Goal: Information Seeking & Learning: Learn about a topic

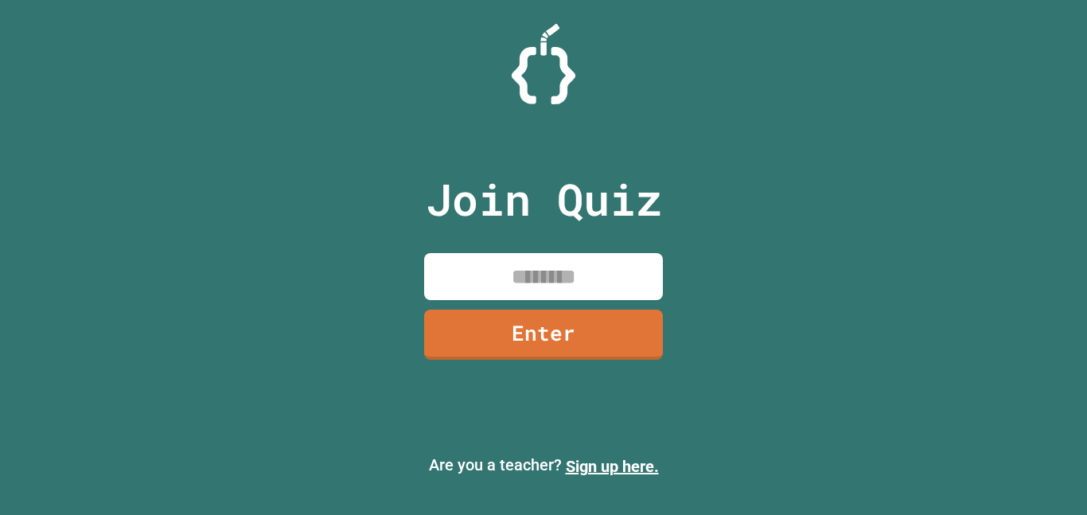
click at [541, 274] on input at bounding box center [543, 276] width 239 height 47
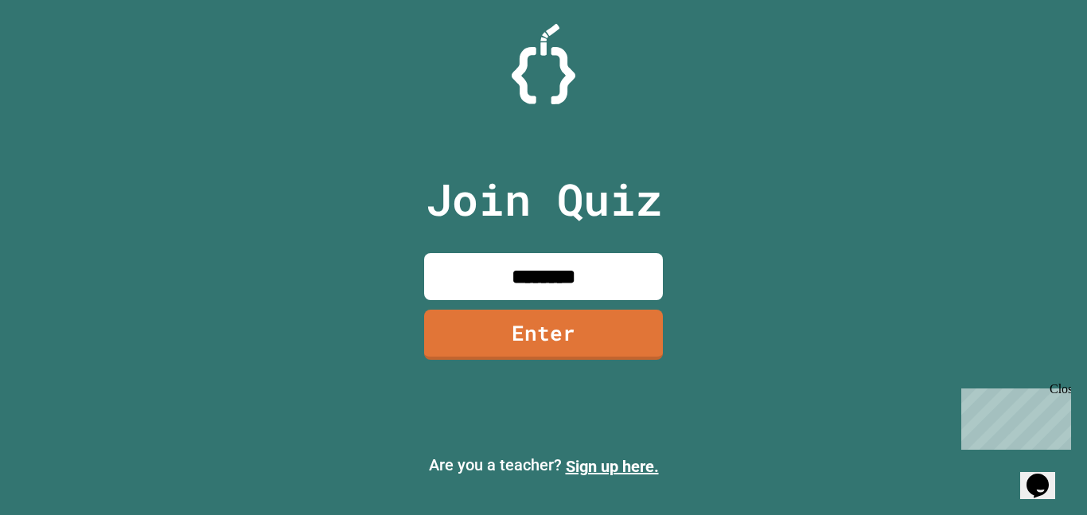
type input "********"
click at [577, 334] on link "Enter" at bounding box center [543, 333] width 243 height 53
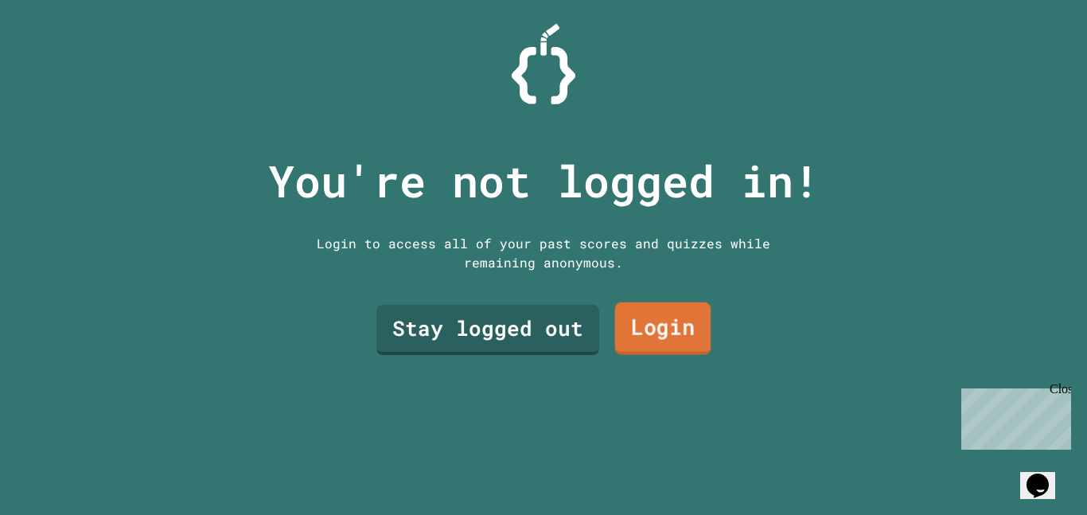
click at [693, 337] on link "Login" at bounding box center [663, 328] width 96 height 53
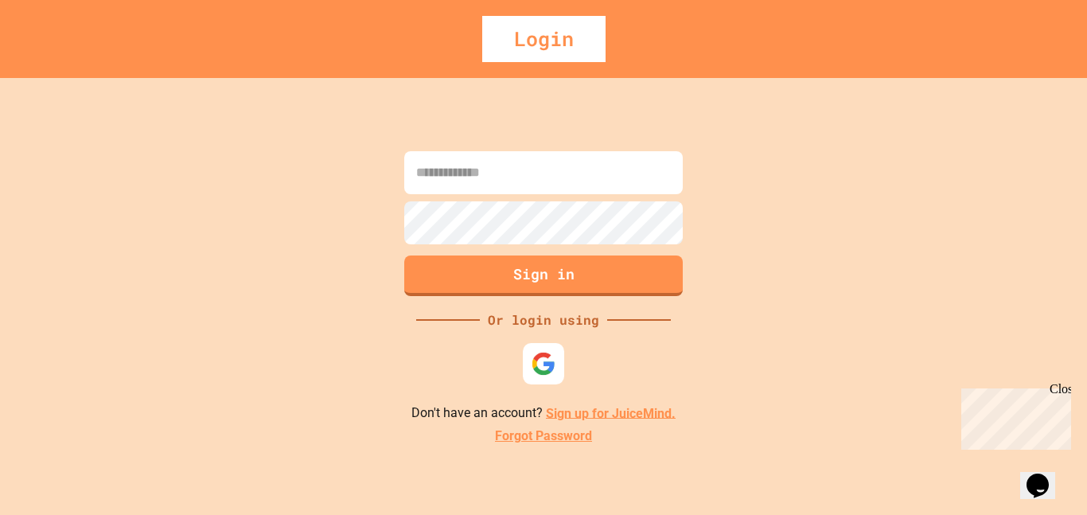
click at [554, 371] on img at bounding box center [543, 363] width 25 height 25
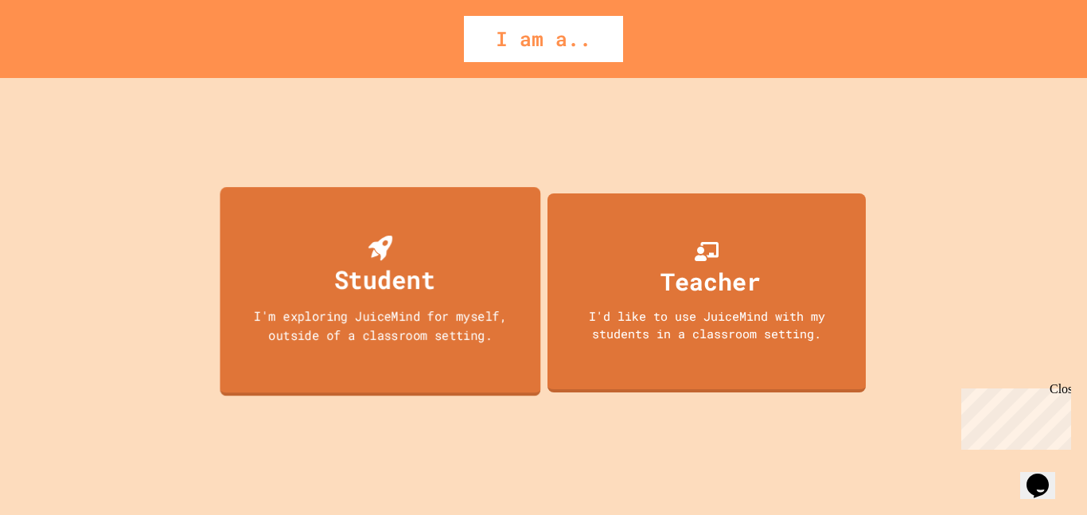
click at [439, 314] on div "I'm exploring JuiceMind for myself, outside of a classroom setting." at bounding box center [380, 324] width 289 height 37
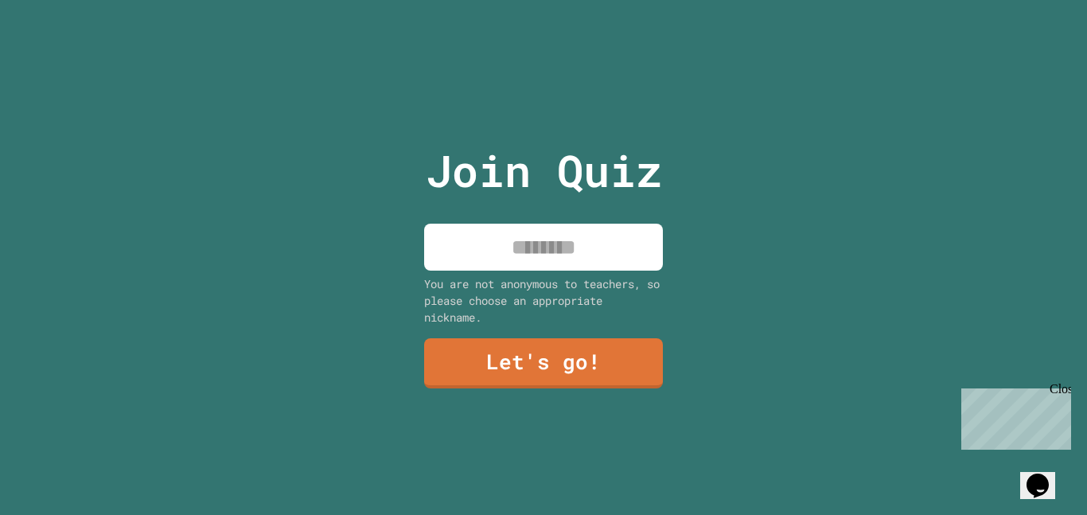
click at [447, 269] on input at bounding box center [543, 247] width 239 height 47
type input "********"
click at [529, 363] on link "Let's go!" at bounding box center [544, 362] width 236 height 53
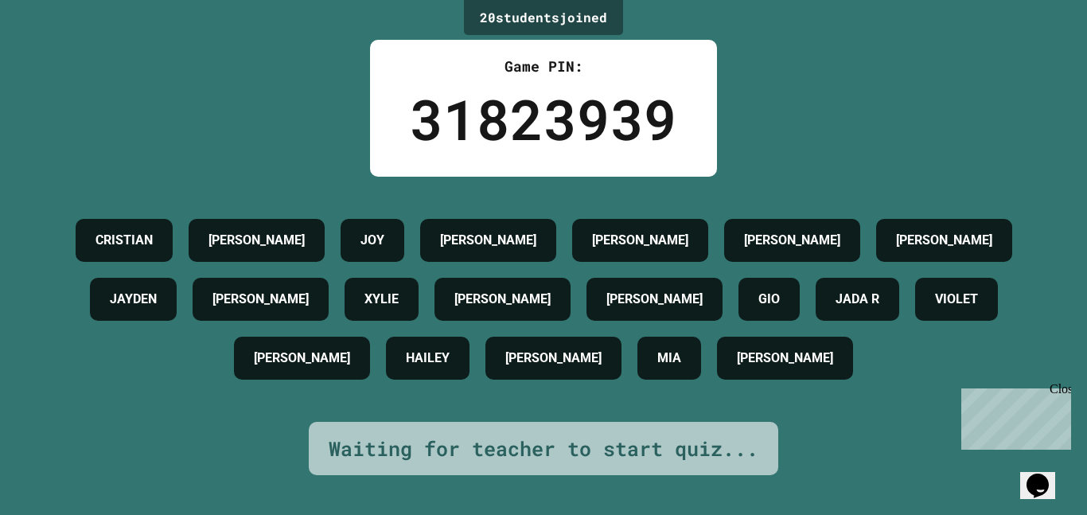
click at [1041, 473] on icon "Chat widget" at bounding box center [1037, 485] width 22 height 24
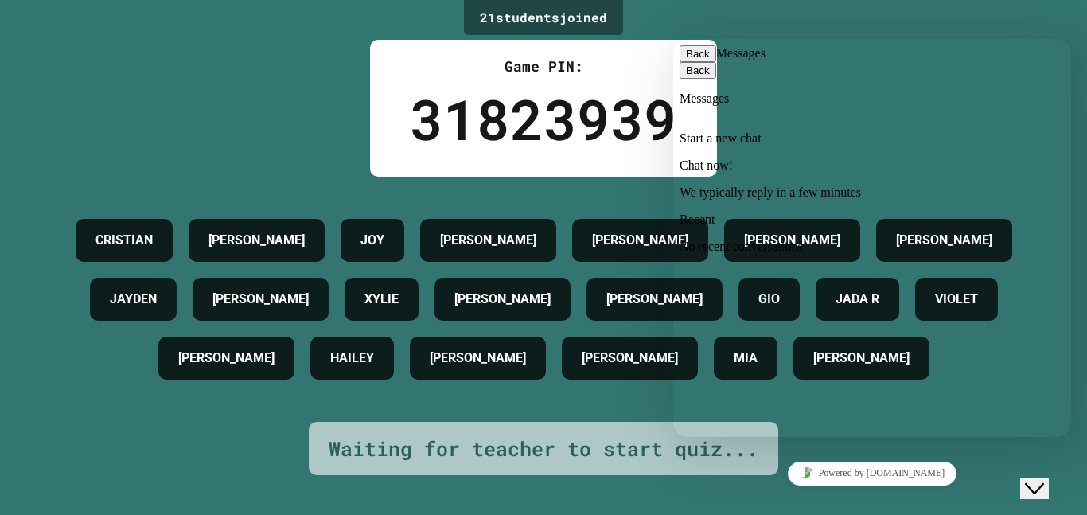
click at [851, 170] on div "Chat now! We typically reply in a few minutes" at bounding box center [871, 178] width 385 height 41
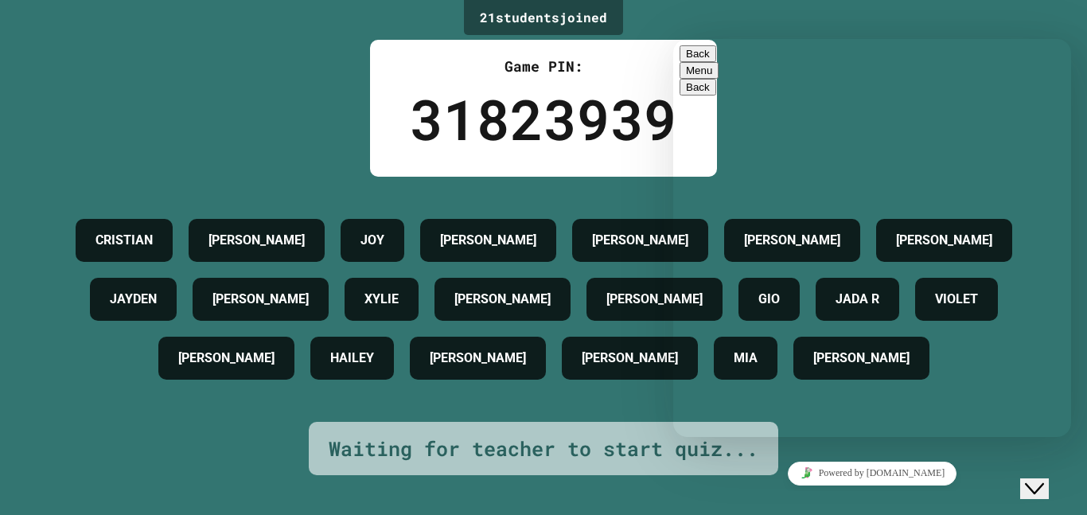
click at [673, 39] on textarea at bounding box center [673, 39] width 0 height 0
type textarea "***"
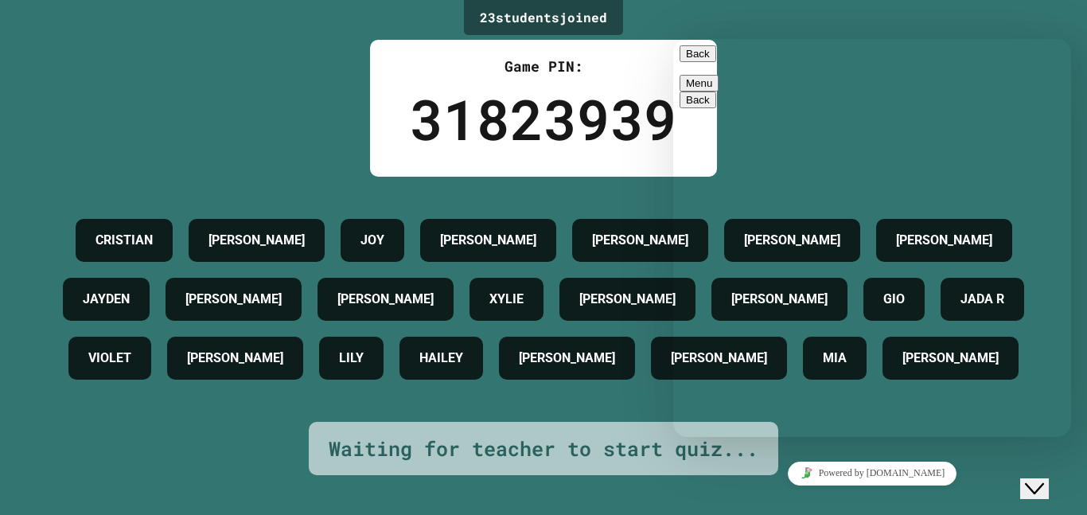
click at [704, 62] on button "Back" at bounding box center [697, 53] width 37 height 17
click at [279, 104] on div "23 student s joined Game PIN: 31823939 [PERSON_NAME] [PERSON_NAME] [PERSON_NAME…" at bounding box center [543, 257] width 1087 height 515
click at [1013, 477] on div "Powered by [DOMAIN_NAME]" at bounding box center [871, 472] width 385 height 23
click at [1030, 483] on div "Close Chat This icon closes the chat window." at bounding box center [1034, 488] width 19 height 19
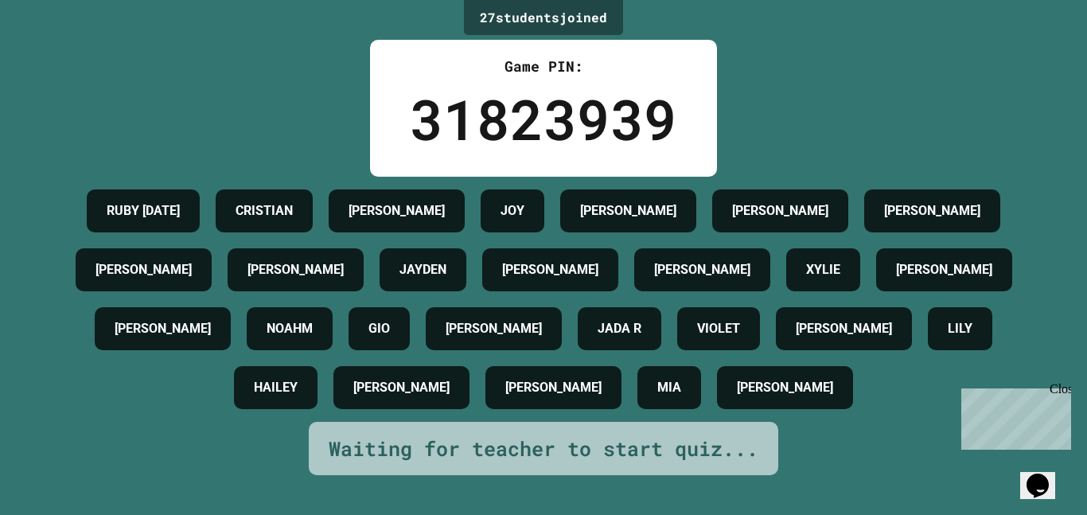
click at [750, 274] on h4 "[PERSON_NAME]" at bounding box center [702, 269] width 96 height 19
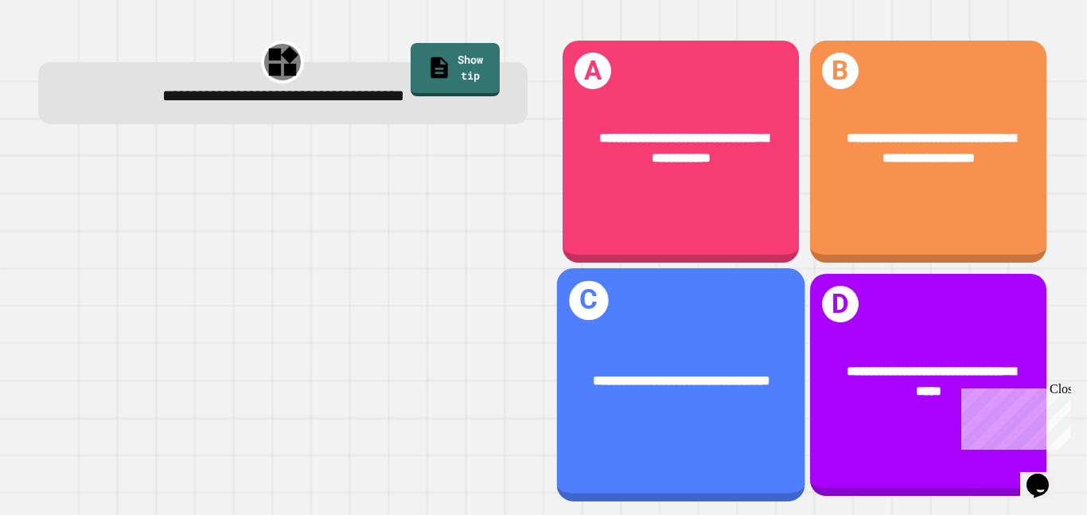
click at [757, 349] on div "**********" at bounding box center [680, 381] width 248 height 76
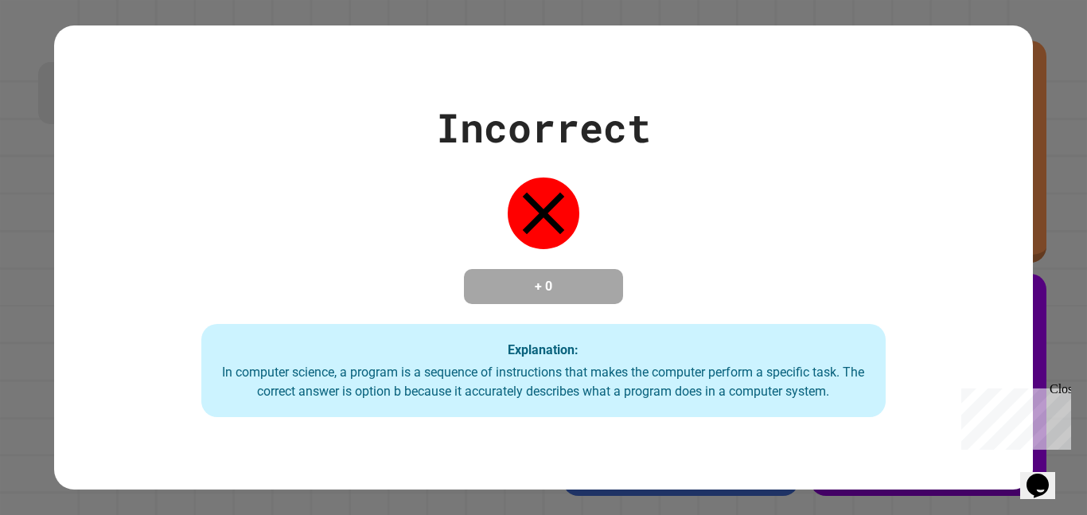
click at [677, 314] on div "Incorrect + 0 Explanation: In computer science, a program is a sequence of inst…" at bounding box center [543, 258] width 978 height 320
click at [732, 401] on div "In computer science, a program is a sequence of instructions that makes the com…" at bounding box center [543, 382] width 653 height 38
click at [907, 401] on div "Incorrect + 0 Explanation: In computer science, a program is a sequence of inst…" at bounding box center [543, 258] width 978 height 320
click at [912, 407] on div "Incorrect + 0 Explanation: In computer science, a program is a sequence of inst…" at bounding box center [543, 258] width 978 height 320
click at [926, 430] on div "Incorrect + 0 Explanation: In computer science, a program is a sequence of inst…" at bounding box center [543, 256] width 978 height 463
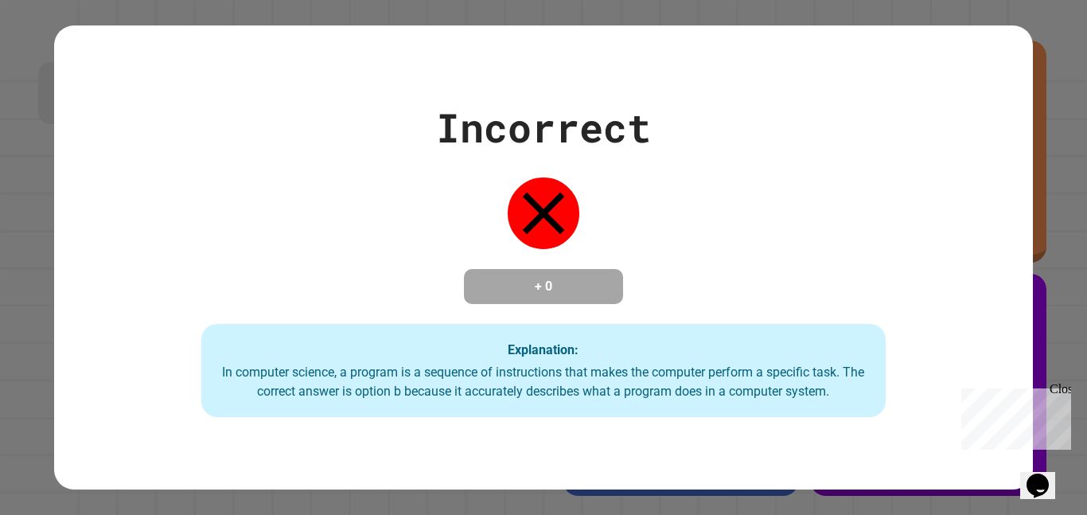
click at [935, 442] on div "Incorrect + 0 Explanation: In computer science, a program is a sequence of inst…" at bounding box center [543, 256] width 978 height 463
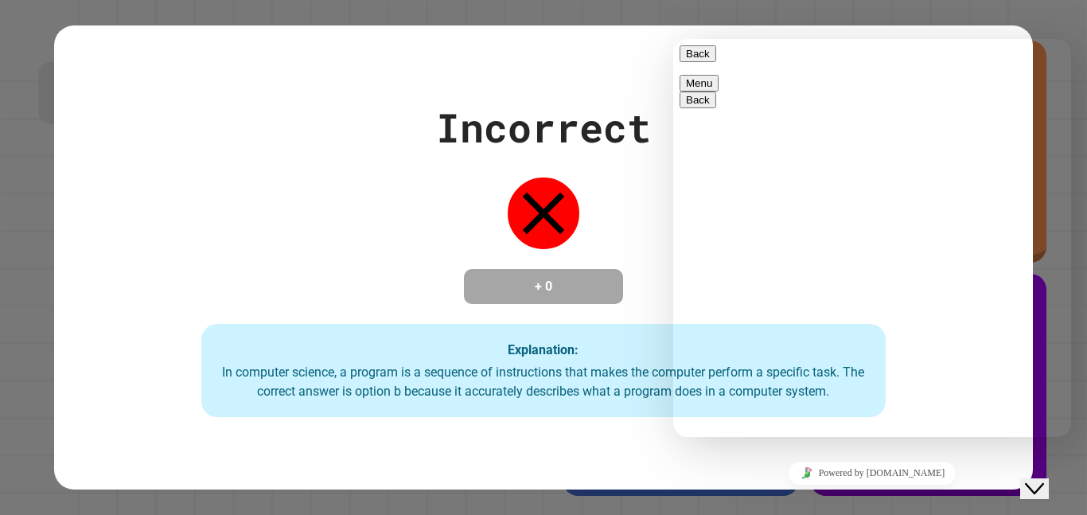
click at [1044, 481] on icon "Close Chat This icon closes the chat window." at bounding box center [1034, 488] width 19 height 19
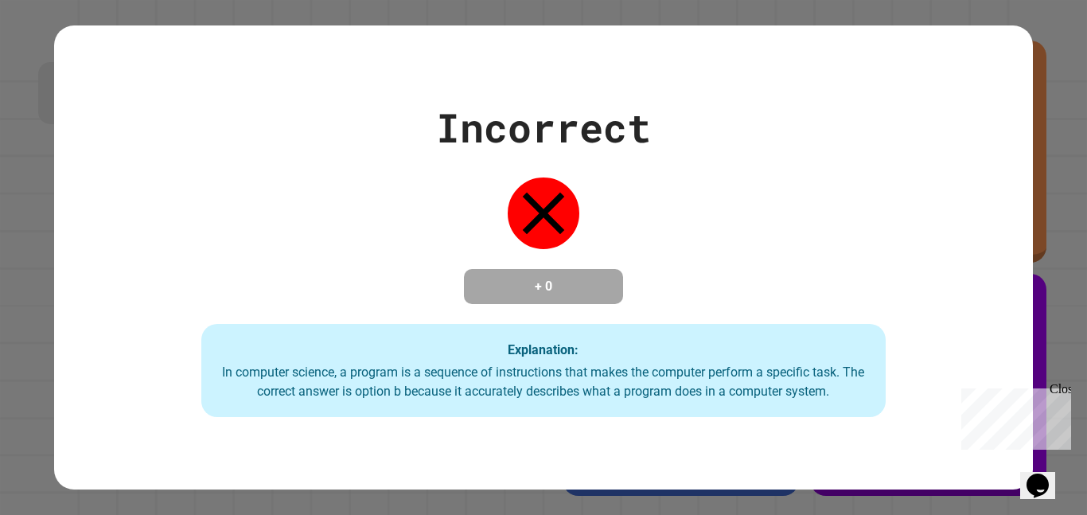
click at [601, 304] on div "+ 0" at bounding box center [543, 286] width 159 height 35
click at [643, 325] on div "Incorrect + 0 Explanation: In computer science, a program is a sequence of inst…" at bounding box center [543, 258] width 978 height 320
click at [674, 338] on div "Explanation: In computer science, a program is a sequence of instructions that …" at bounding box center [543, 371] width 685 height 94
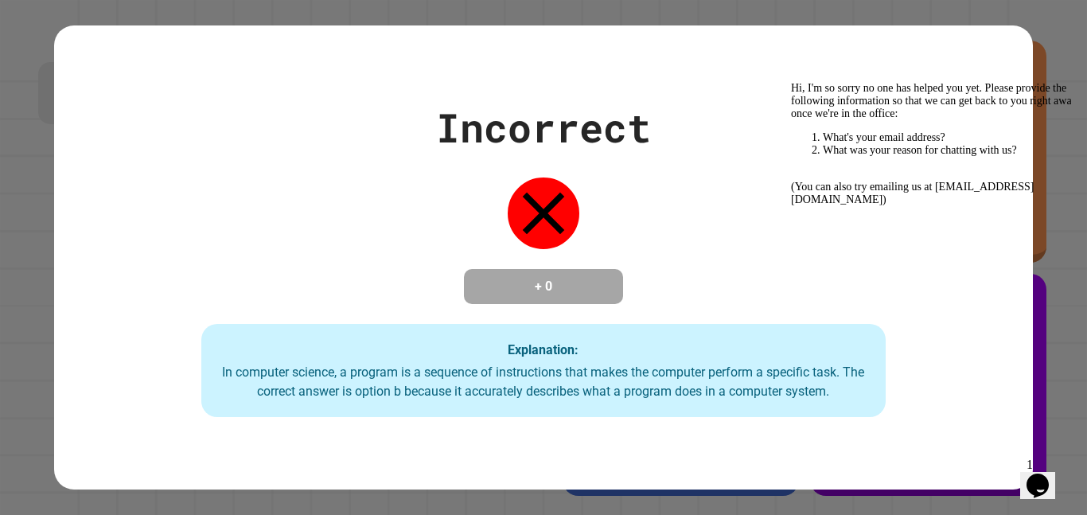
click at [679, 341] on div "Explanation: In computer science, a program is a sequence of instructions that …" at bounding box center [543, 371] width 685 height 94
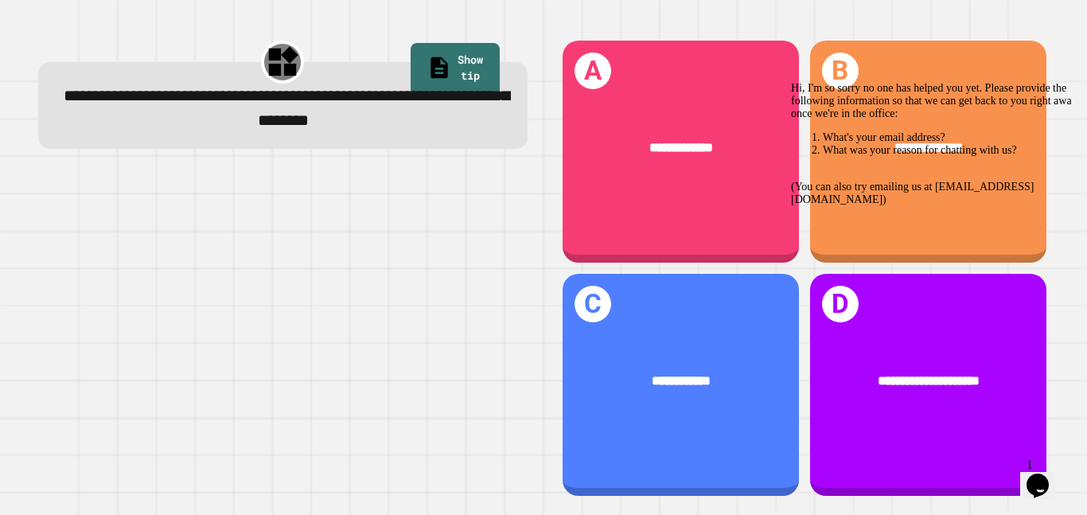
click at [434, 287] on div at bounding box center [282, 334] width 489 height 328
click at [1050, 473] on div "Opens Chat This icon Opens the chat window." at bounding box center [1037, 485] width 25 height 25
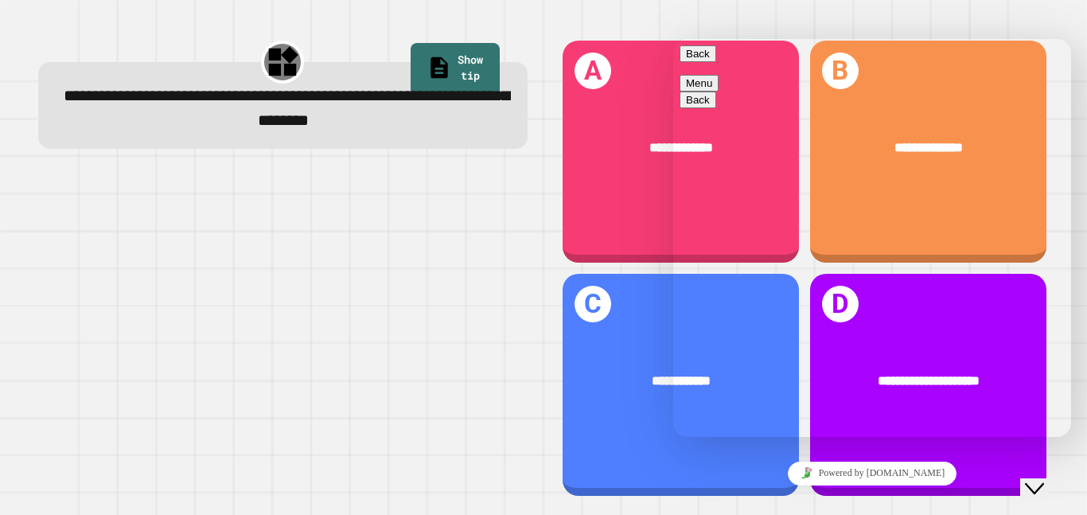
click at [334, 324] on div at bounding box center [282, 334] width 489 height 328
click at [699, 62] on button "Back" at bounding box center [697, 53] width 37 height 17
click at [1049, 478] on button "Close Chat This icon closes the chat window." at bounding box center [1034, 488] width 29 height 21
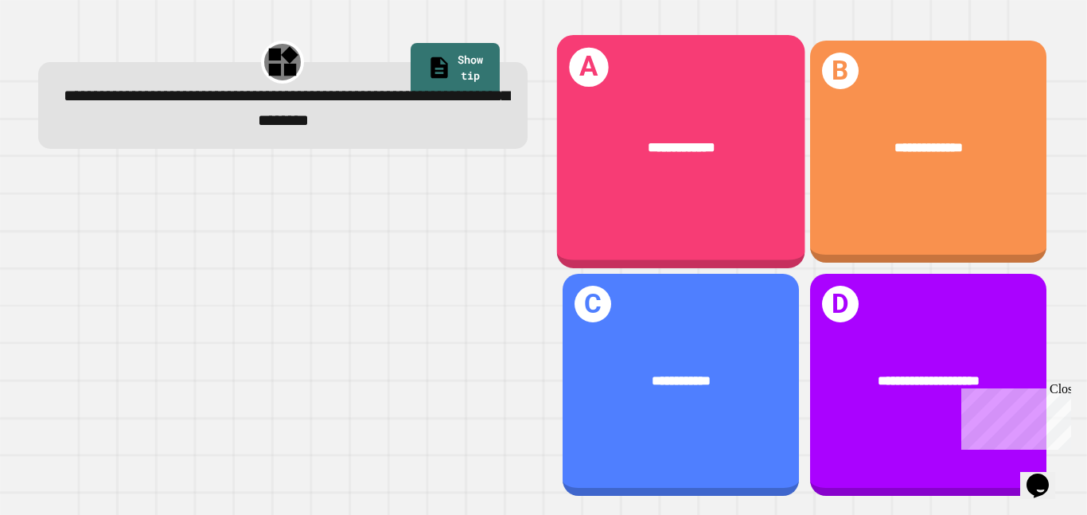
click at [698, 163] on div "**********" at bounding box center [680, 148] width 248 height 76
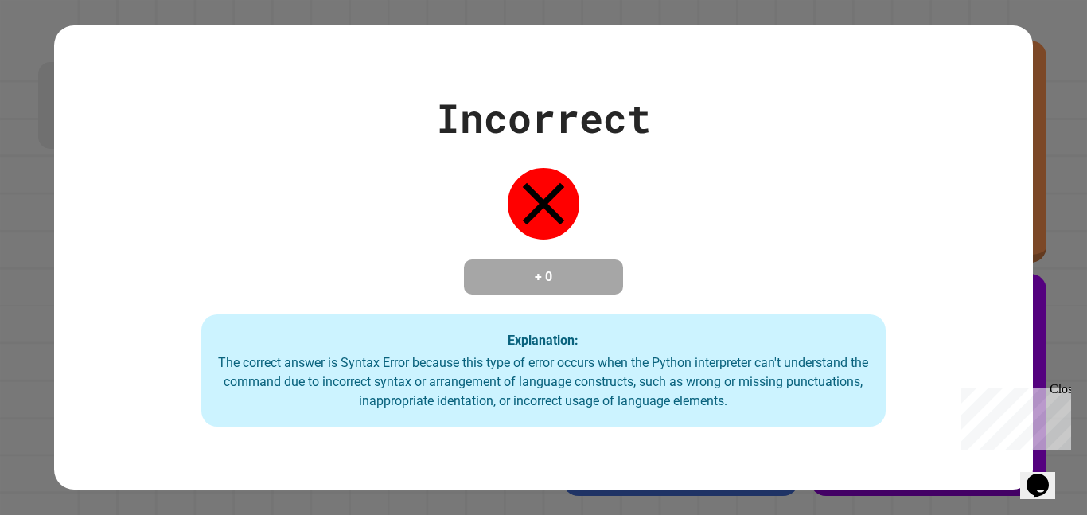
click at [586, 271] on h4 "+ 0" at bounding box center [543, 276] width 127 height 19
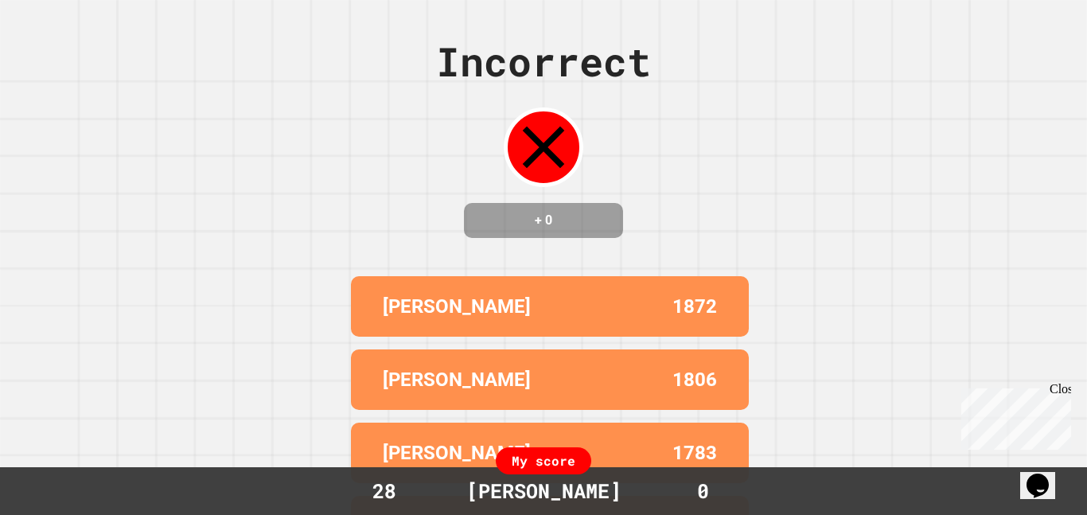
click at [632, 298] on div "[PERSON_NAME] 1872" at bounding box center [550, 306] width 398 height 60
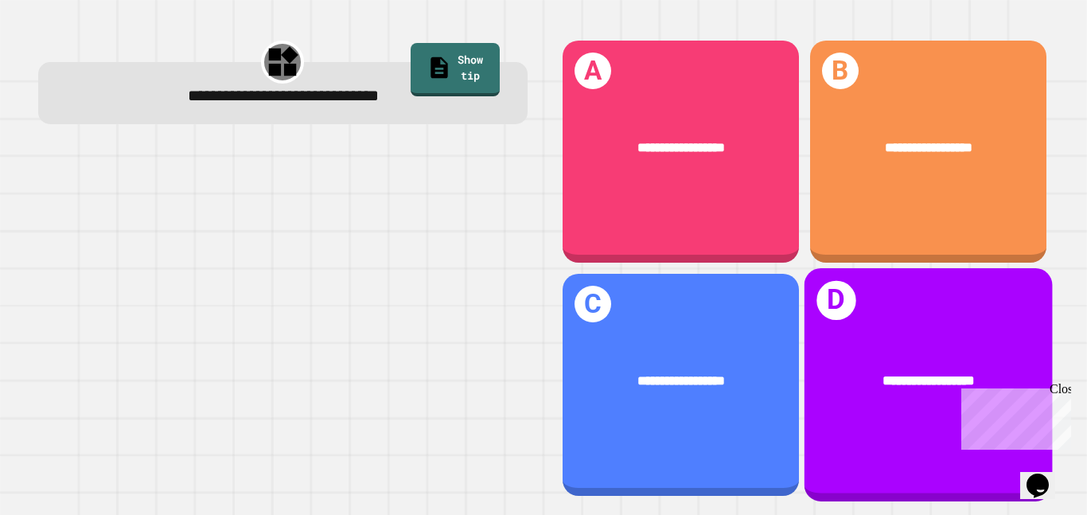
click at [867, 353] on div "**********" at bounding box center [928, 381] width 248 height 76
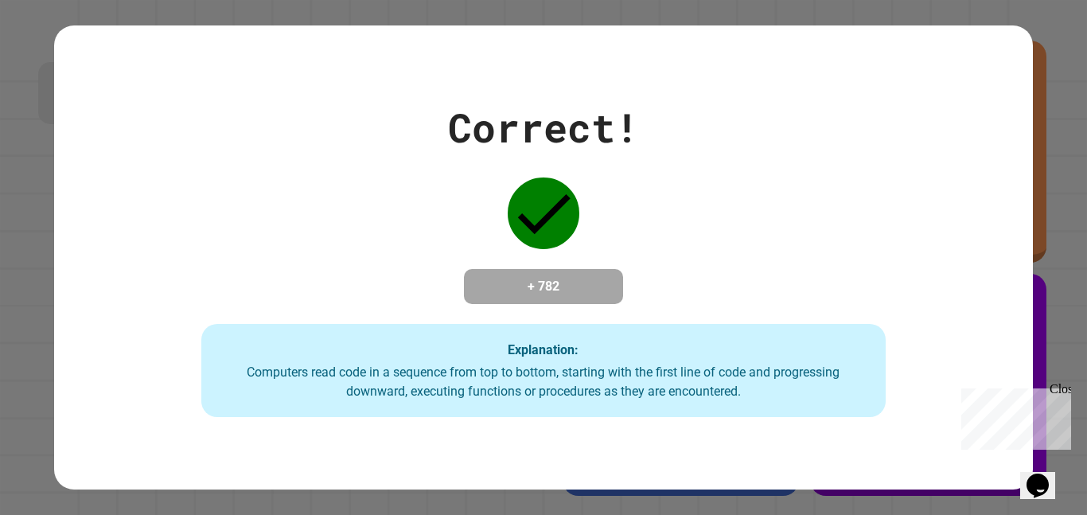
click at [707, 318] on div "Correct! + 782 Explanation: Computers read code in a sequence from top to botto…" at bounding box center [543, 258] width 978 height 320
click at [708, 319] on div "Correct! + 782 Explanation: Computers read code in a sequence from top to botto…" at bounding box center [543, 258] width 978 height 320
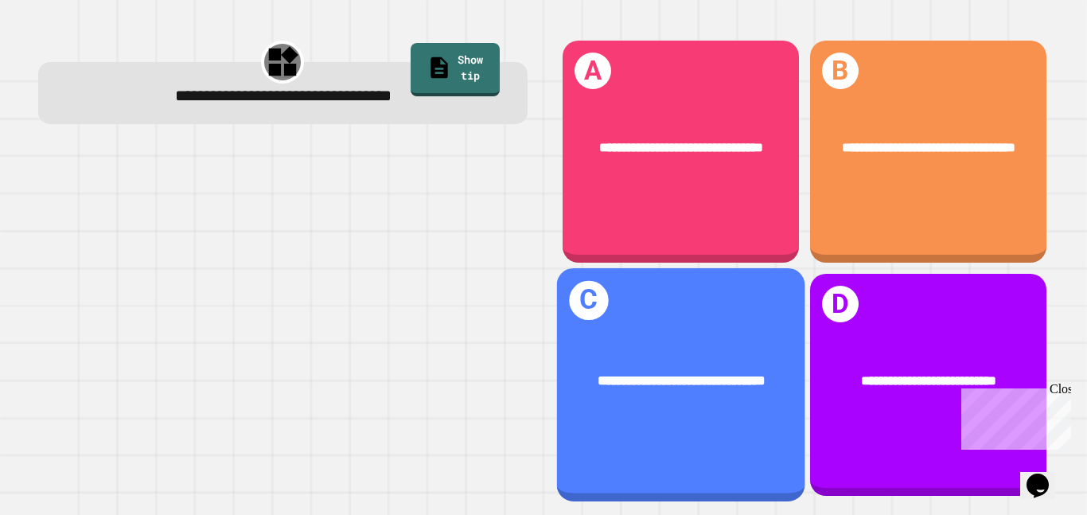
click at [738, 374] on span "**********" at bounding box center [681, 381] width 167 height 14
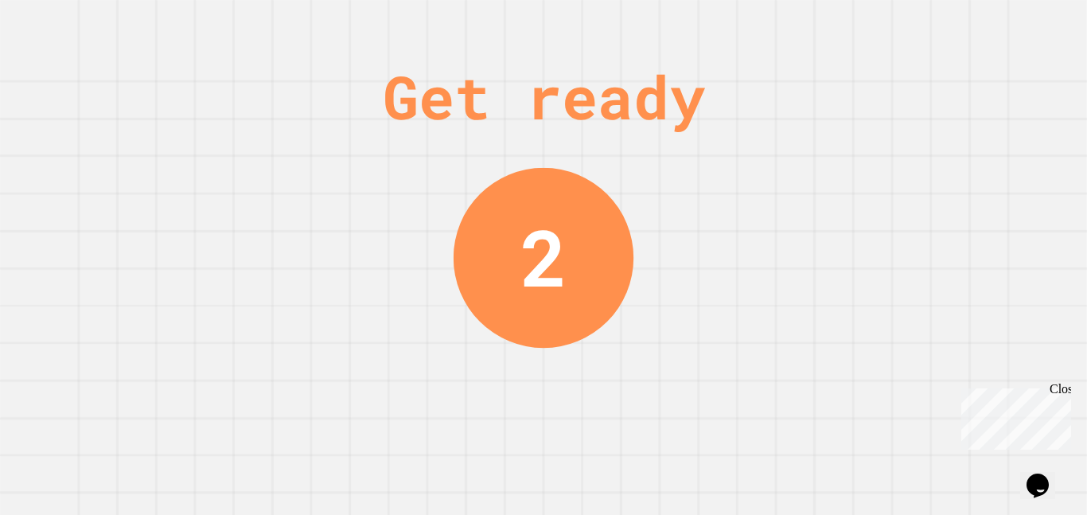
click at [555, 224] on div "2" at bounding box center [543, 257] width 47 height 117
click at [675, 195] on div "Get ready 1" at bounding box center [543, 257] width 1087 height 515
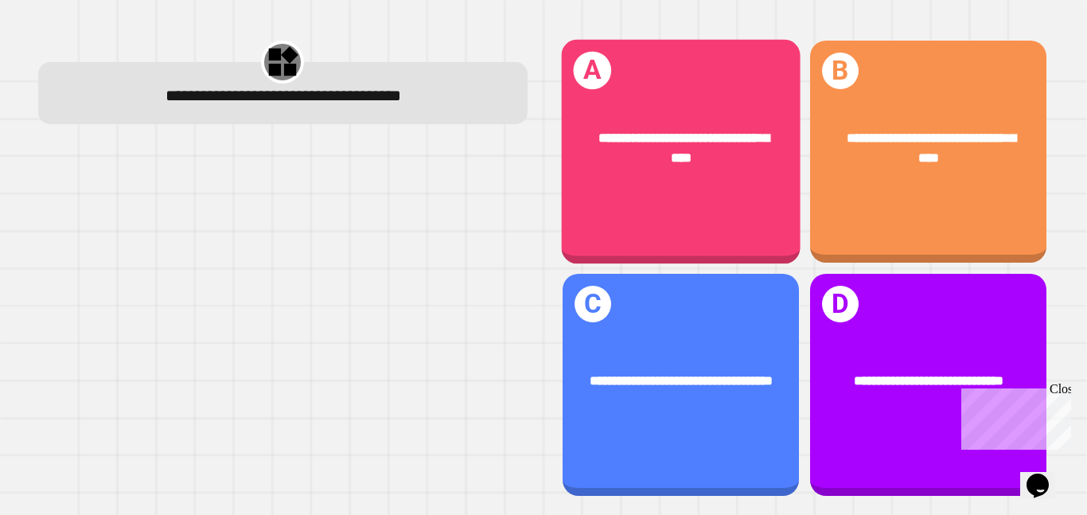
click at [735, 108] on div "**********" at bounding box center [680, 147] width 239 height 93
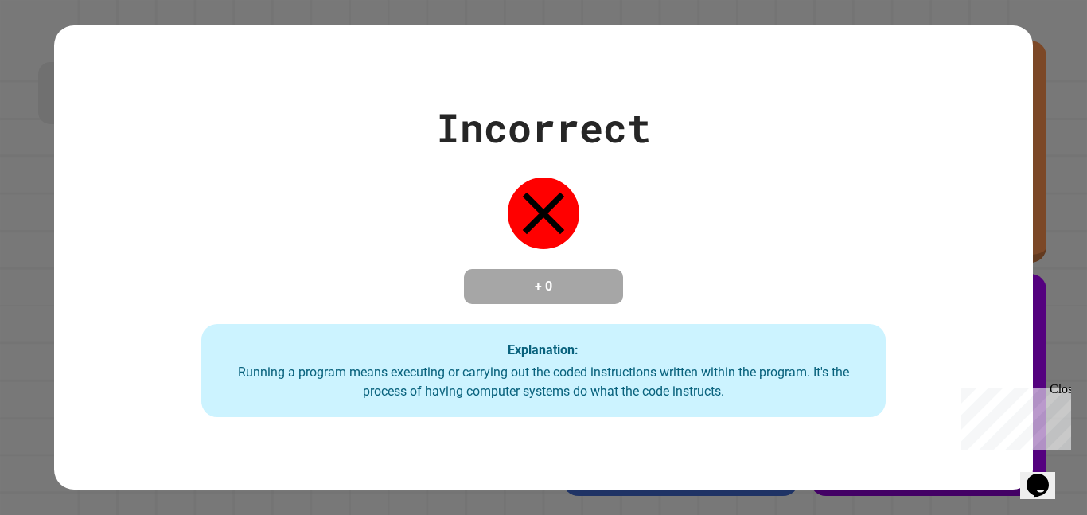
click at [618, 320] on div "Incorrect + 0 Explanation: Running a program means executing or carrying out th…" at bounding box center [543, 258] width 978 height 320
click at [618, 321] on div "Incorrect + 0 Explanation: Running a program means executing or carrying out th…" at bounding box center [543, 258] width 978 height 320
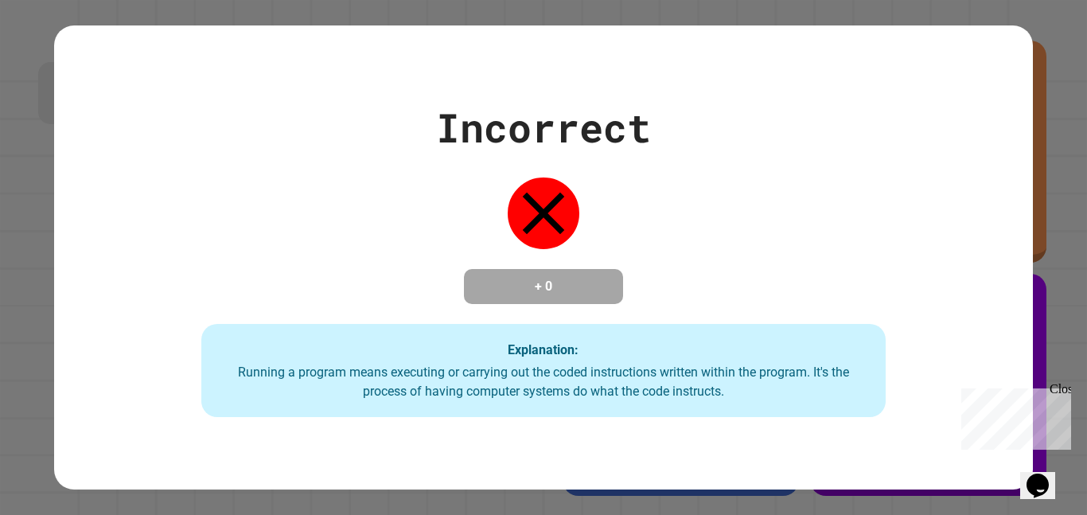
click at [618, 321] on div "Incorrect + 0 Explanation: Running a program means executing or carrying out th…" at bounding box center [543, 258] width 978 height 320
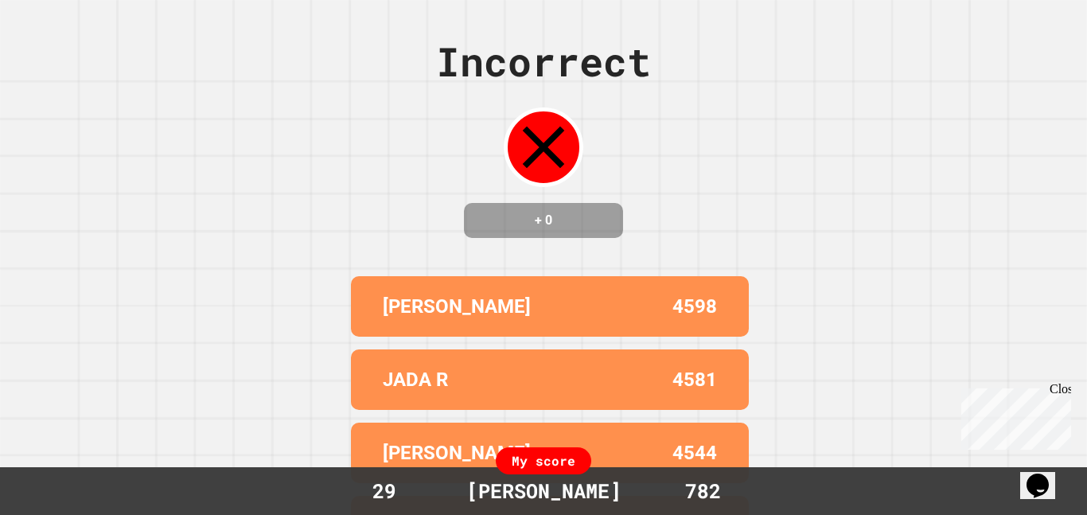
click at [539, 230] on h4 "+ 0" at bounding box center [543, 220] width 127 height 19
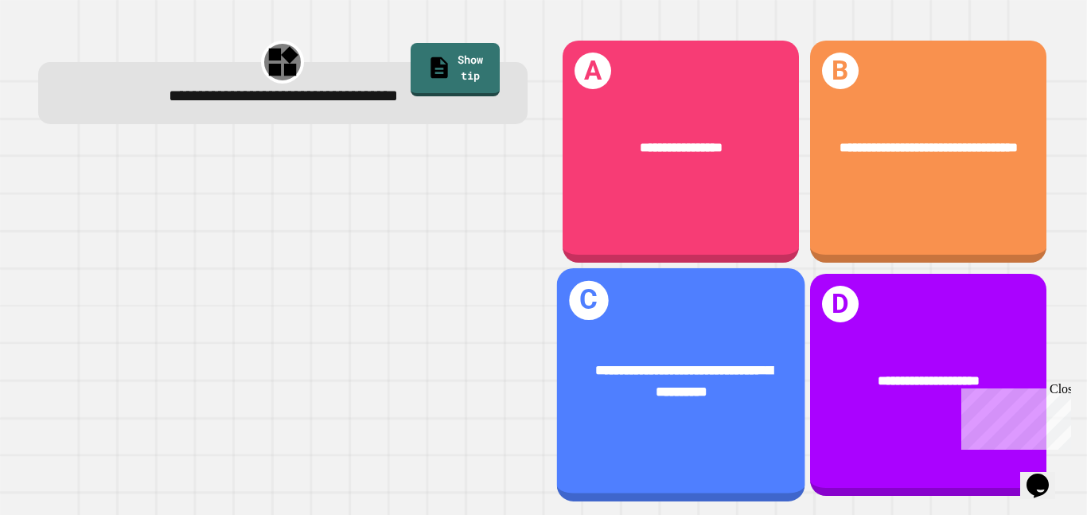
click at [731, 374] on span "**********" at bounding box center [683, 381] width 177 height 34
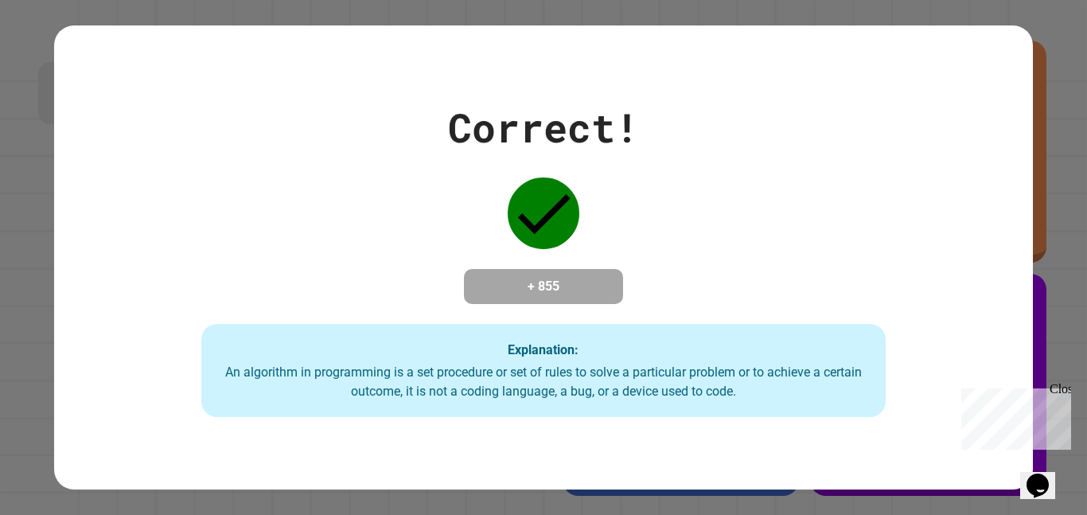
click at [356, 239] on div "Correct! + 855 Explanation: An algorithm in programming is a set procedure or s…" at bounding box center [543, 258] width 978 height 320
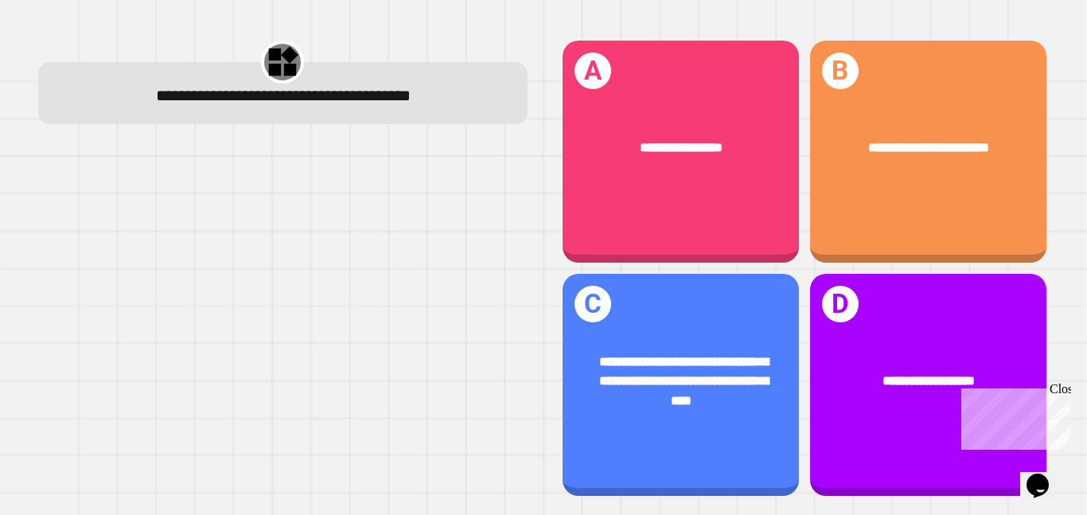
click at [368, 250] on div at bounding box center [282, 322] width 489 height 352
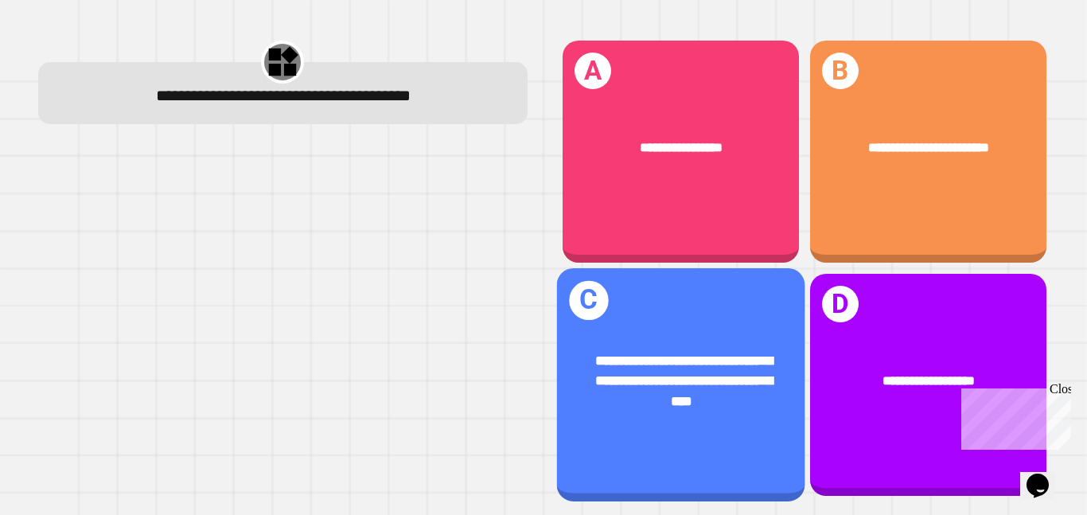
click at [647, 339] on div "**********" at bounding box center [680, 380] width 248 height 117
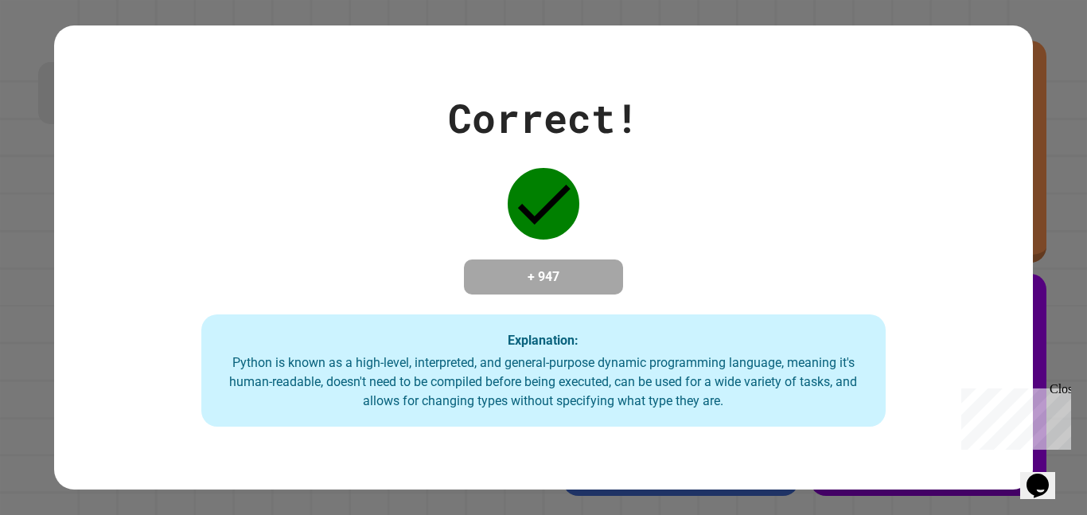
click at [590, 321] on div "Explanation: Python is known as a high-level, interpreted, and general-purpose …" at bounding box center [543, 370] width 685 height 113
